Goal: Find contact information: Find contact information

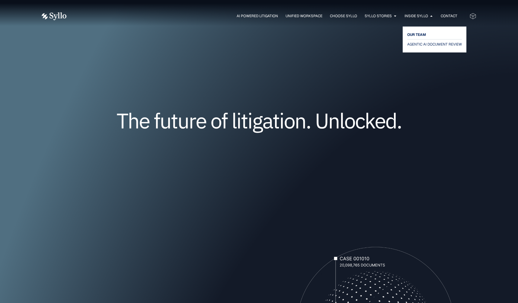
click at [420, 36] on span "OUR TEAM" at bounding box center [416, 34] width 19 height 7
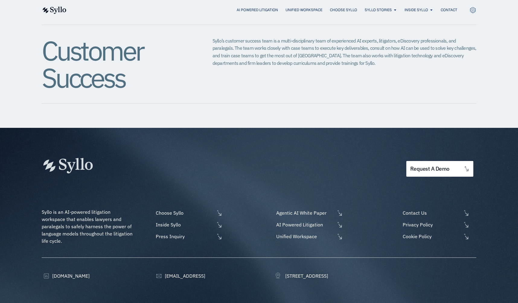
scroll to position [722, 0]
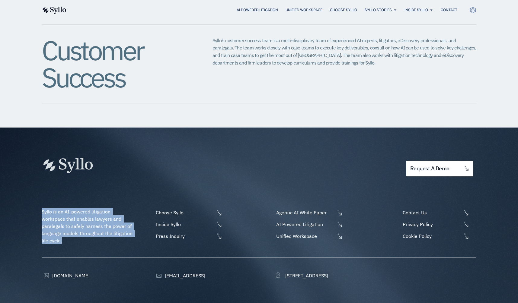
drag, startPoint x: 74, startPoint y: 216, endPoint x: 41, endPoint y: 190, distance: 41.5
click at [41, 190] on div "request a demo Syllo is an AI-powered litigation workspace that enables lawyers…" at bounding box center [259, 228] width 518 height 200
copy span "Syllo is an AI-powered litigation workspace that enables lawyers and paralegals…"
copy span "[STREET_ADDRESS]"
